Goal: Transaction & Acquisition: Obtain resource

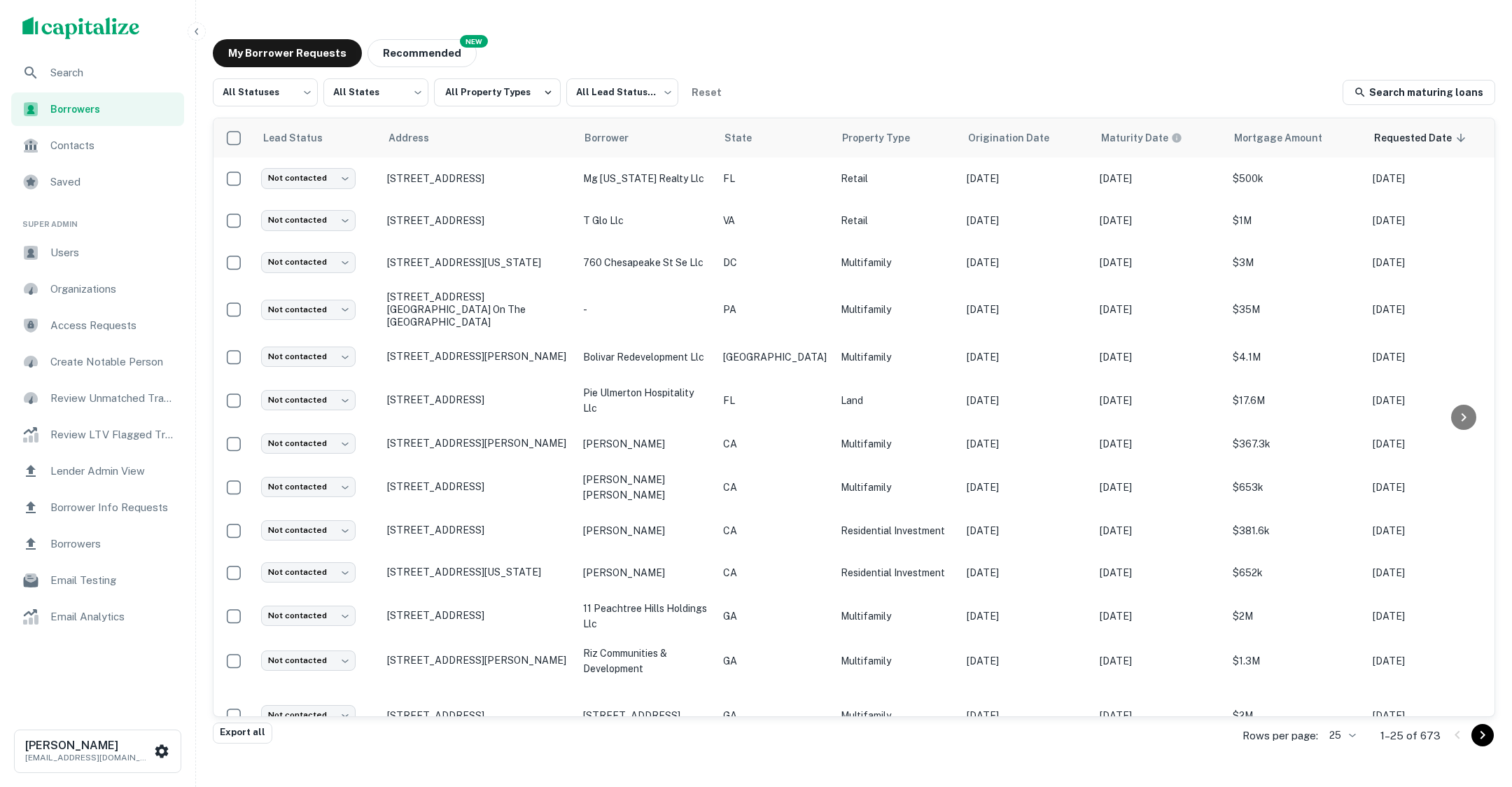
click at [94, 143] on span "Contacts" at bounding box center [113, 146] width 125 height 17
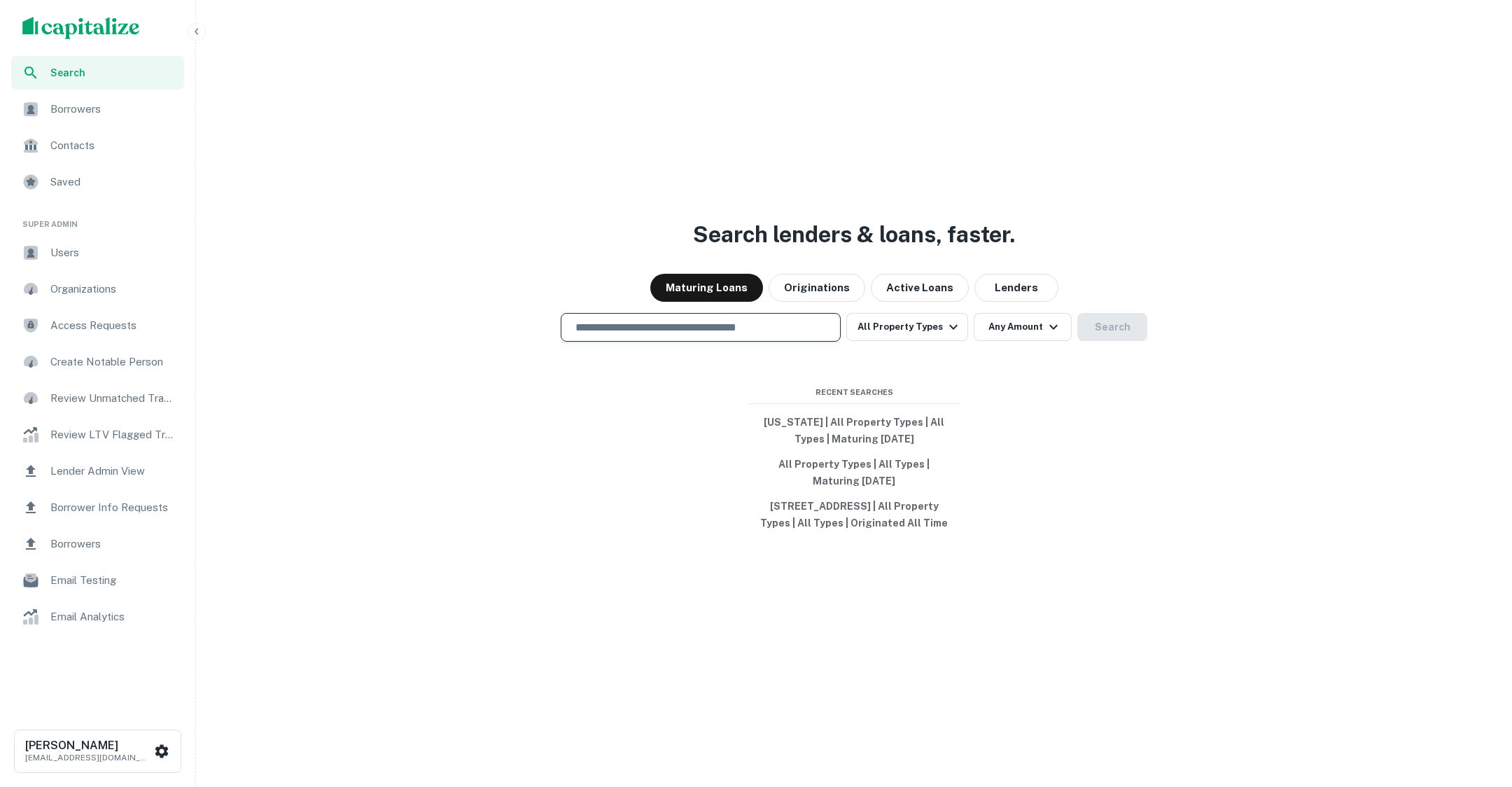
click at [661, 326] on input "text" at bounding box center [700, 327] width 267 height 16
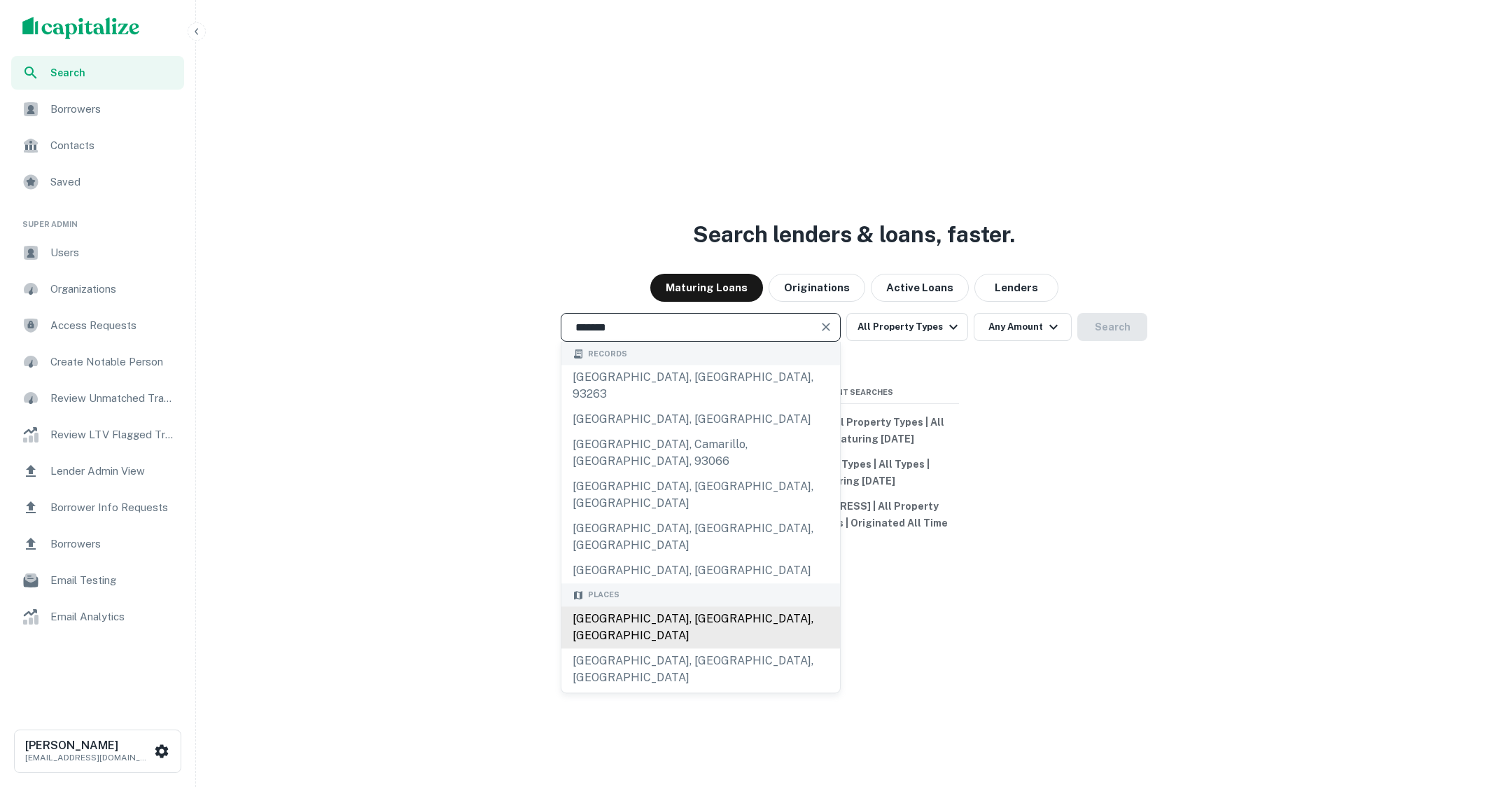
click at [619, 606] on div "Los Angeles, CA, USA" at bounding box center [700, 627] width 279 height 42
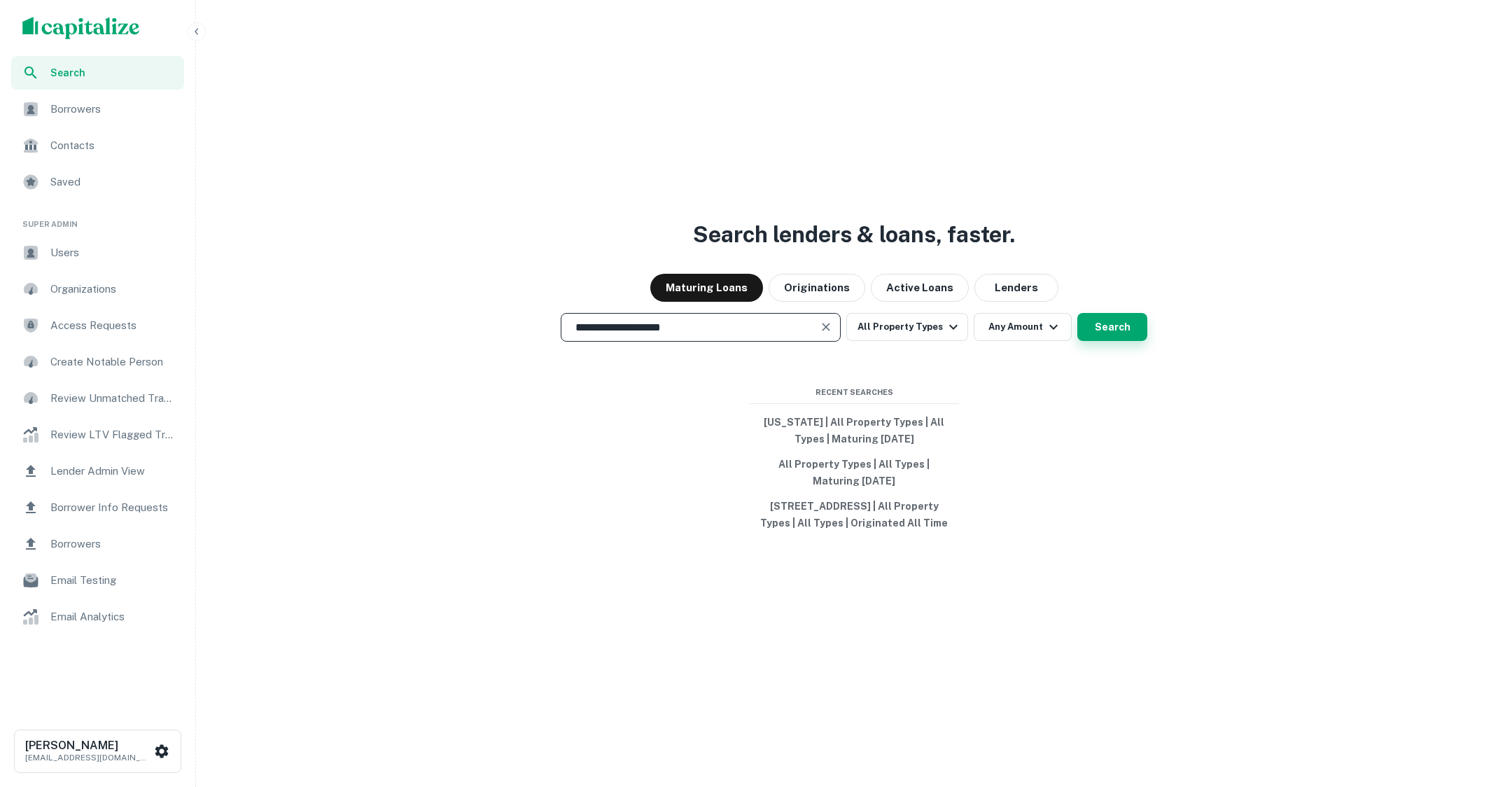
type input "**********"
drag, startPoint x: 1090, startPoint y: 325, endPoint x: 1119, endPoint y: 322, distance: 29.2
click at [1090, 325] on button "Search" at bounding box center [1112, 327] width 70 height 28
click at [1119, 322] on button "Search" at bounding box center [1112, 327] width 70 height 28
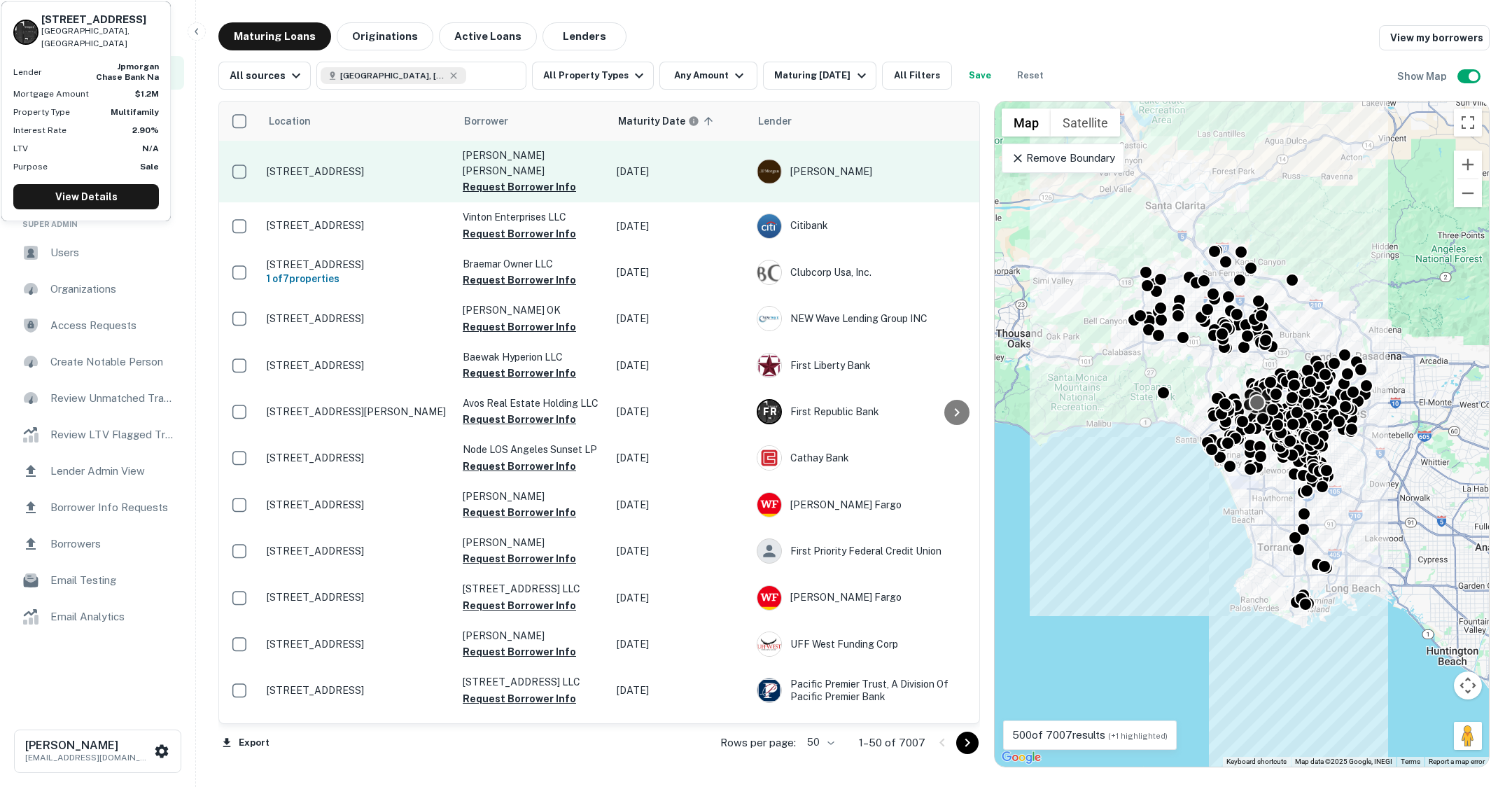
click at [392, 166] on p "8720 W Olympic Blvd Los Angeles, CA90035" at bounding box center [358, 172] width 182 height 12
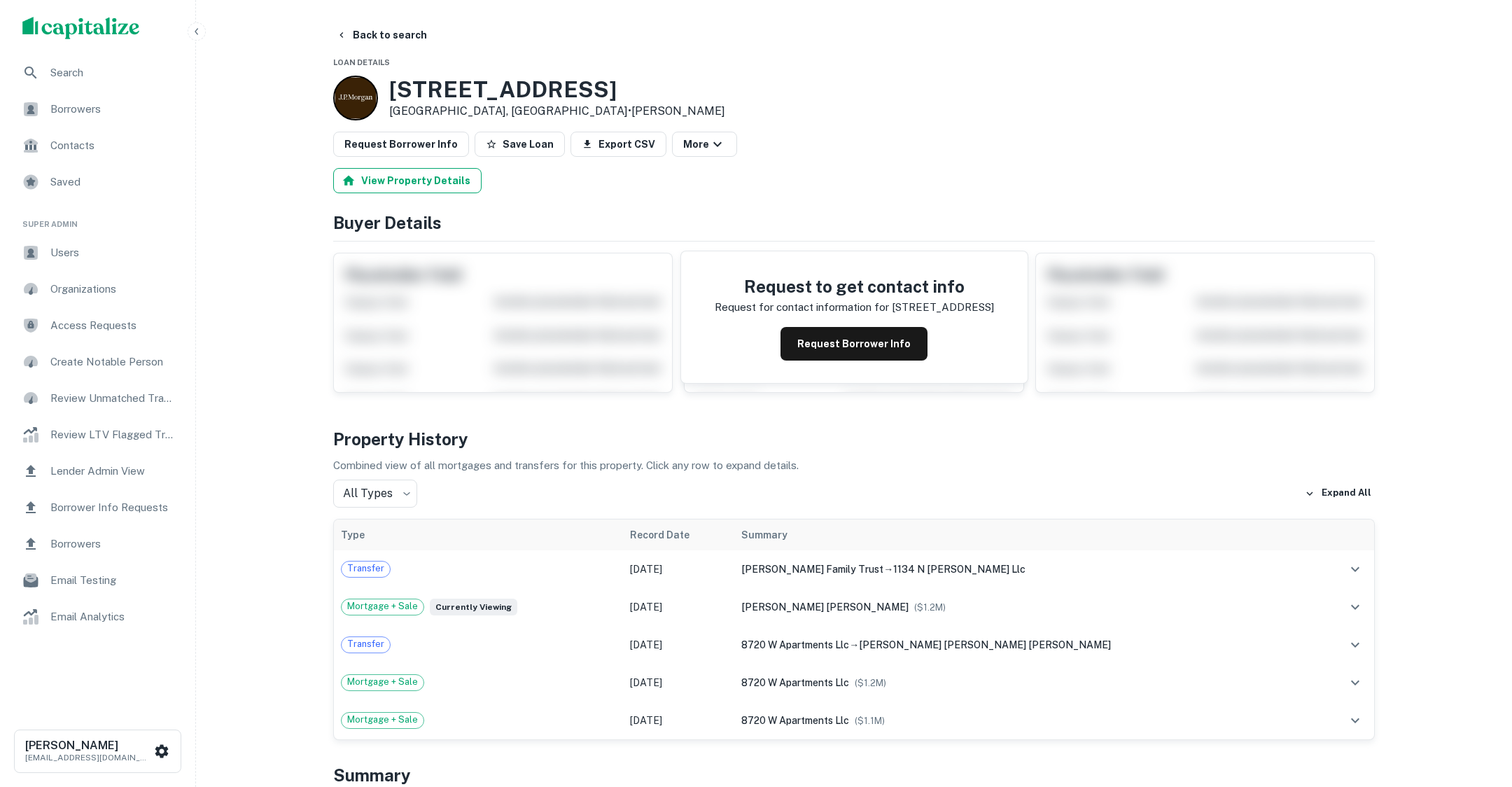
click at [404, 173] on button "View Property Details" at bounding box center [407, 180] width 148 height 25
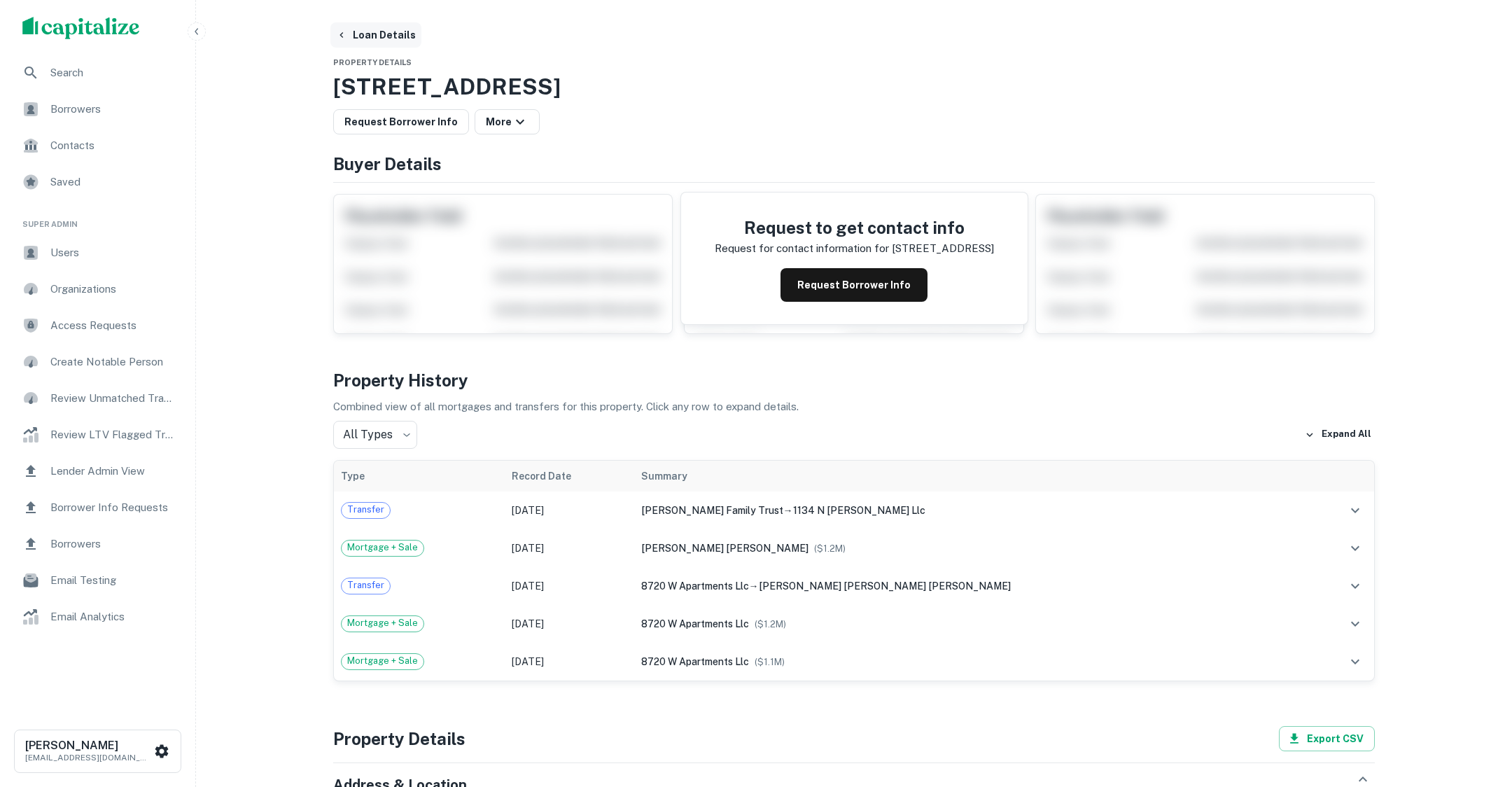
click at [386, 33] on button "Loan Details" at bounding box center [375, 35] width 91 height 25
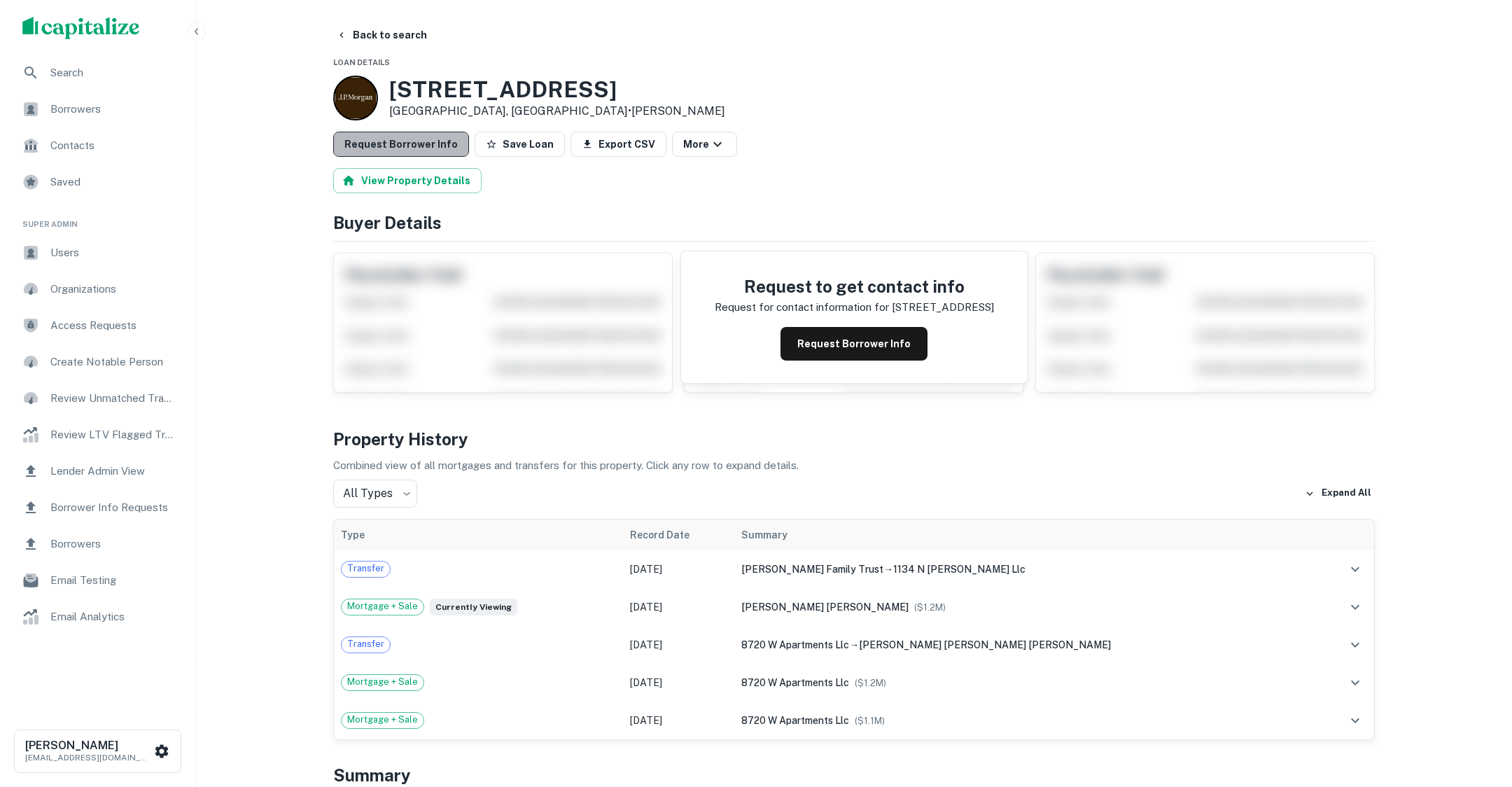
click at [436, 139] on button "Request Borrower Info" at bounding box center [401, 144] width 136 height 25
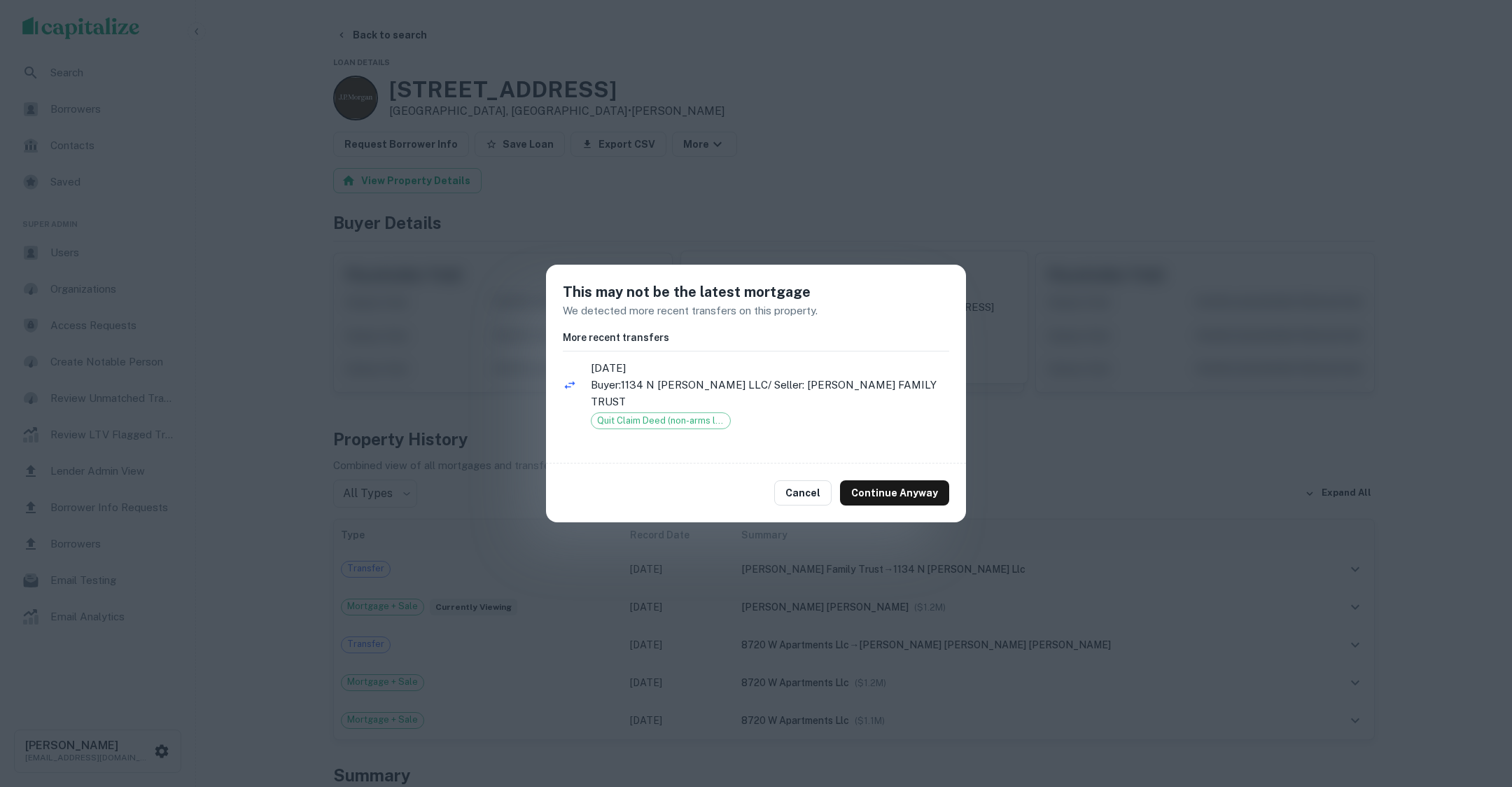
click at [975, 73] on div "This may not be the latest mortgage We detected more recent transfers on this p…" at bounding box center [756, 394] width 1512 height 787
